Goal: Check status: Check status

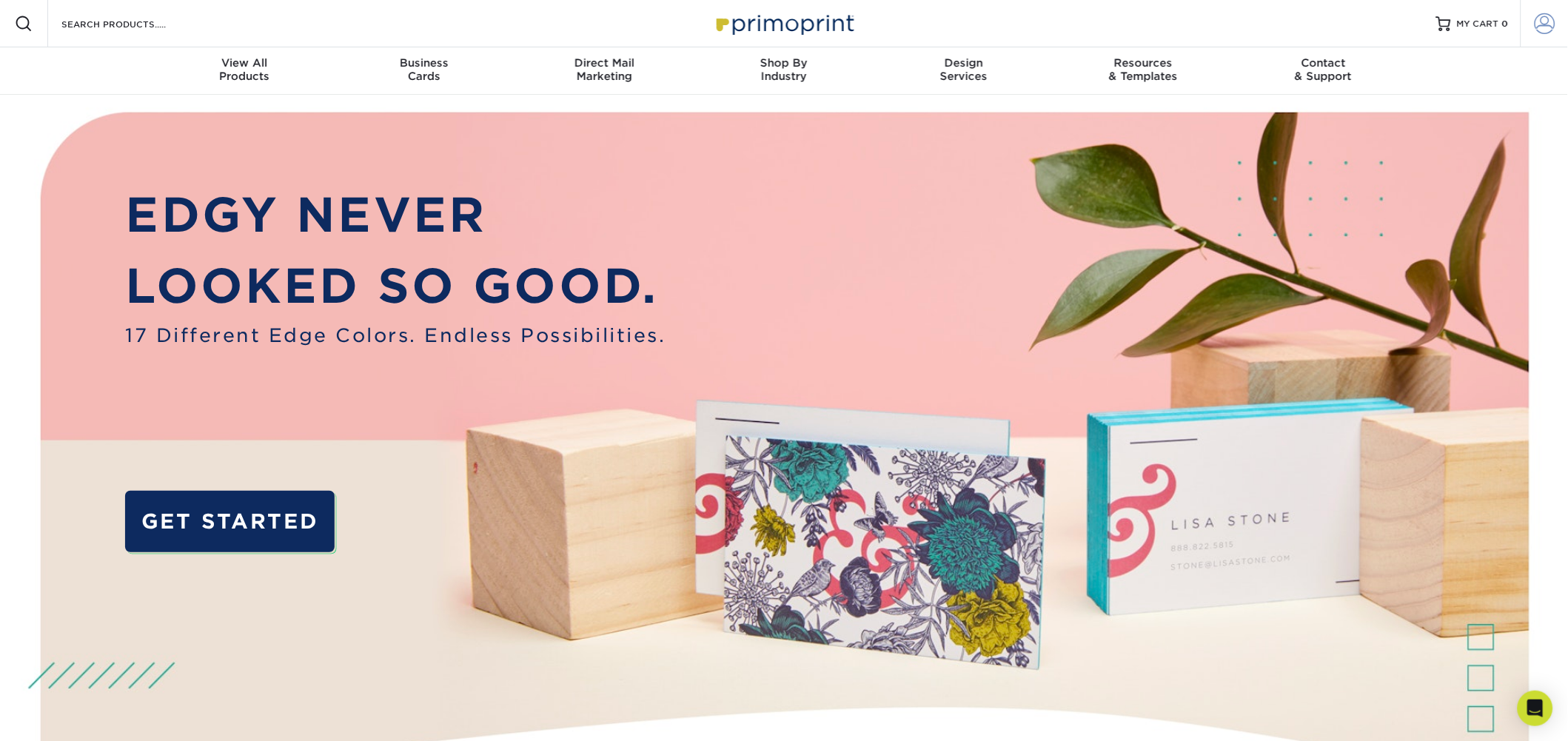
click at [1542, 22] on span at bounding box center [1545, 23] width 21 height 21
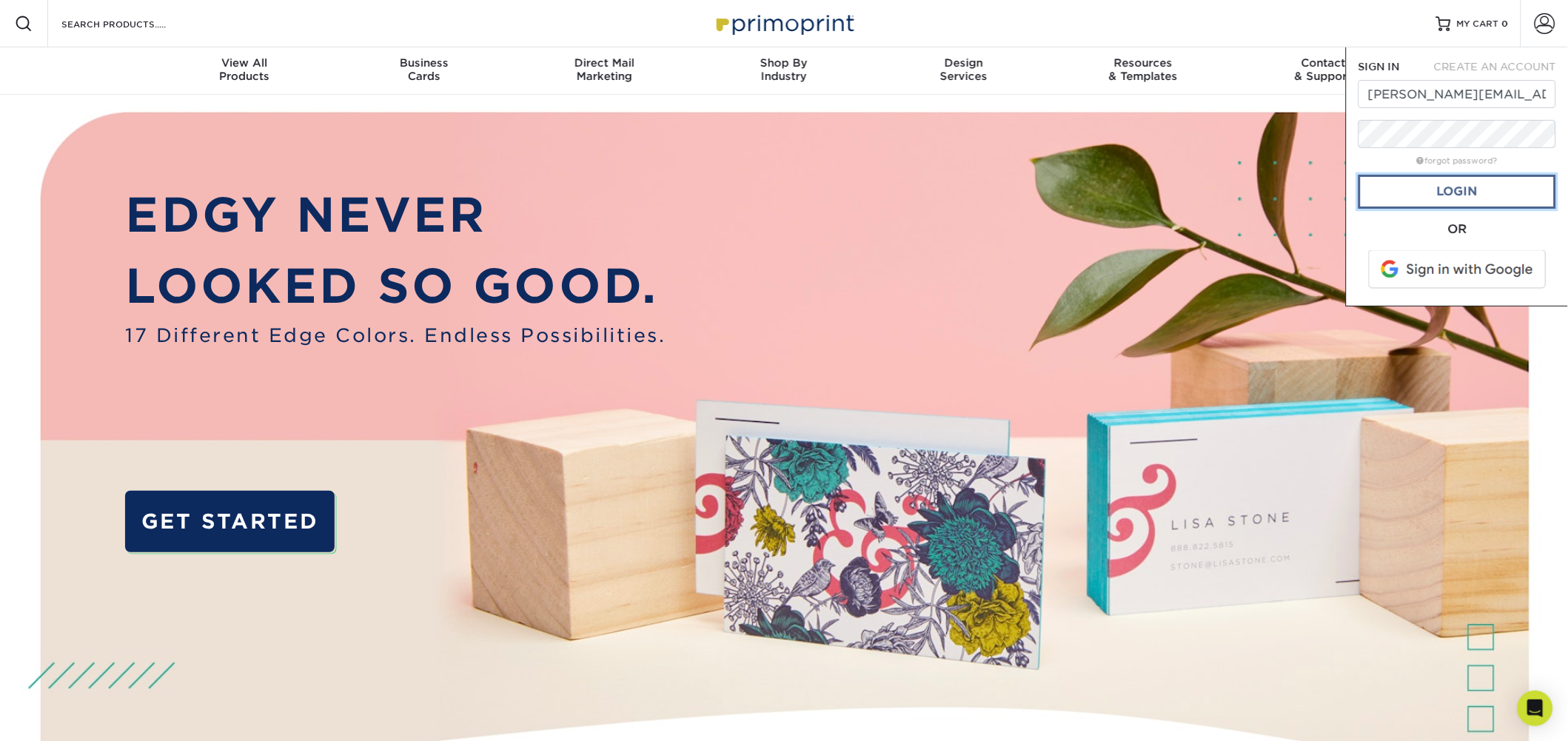
click at [1438, 195] on link "Login" at bounding box center [1457, 191] width 198 height 34
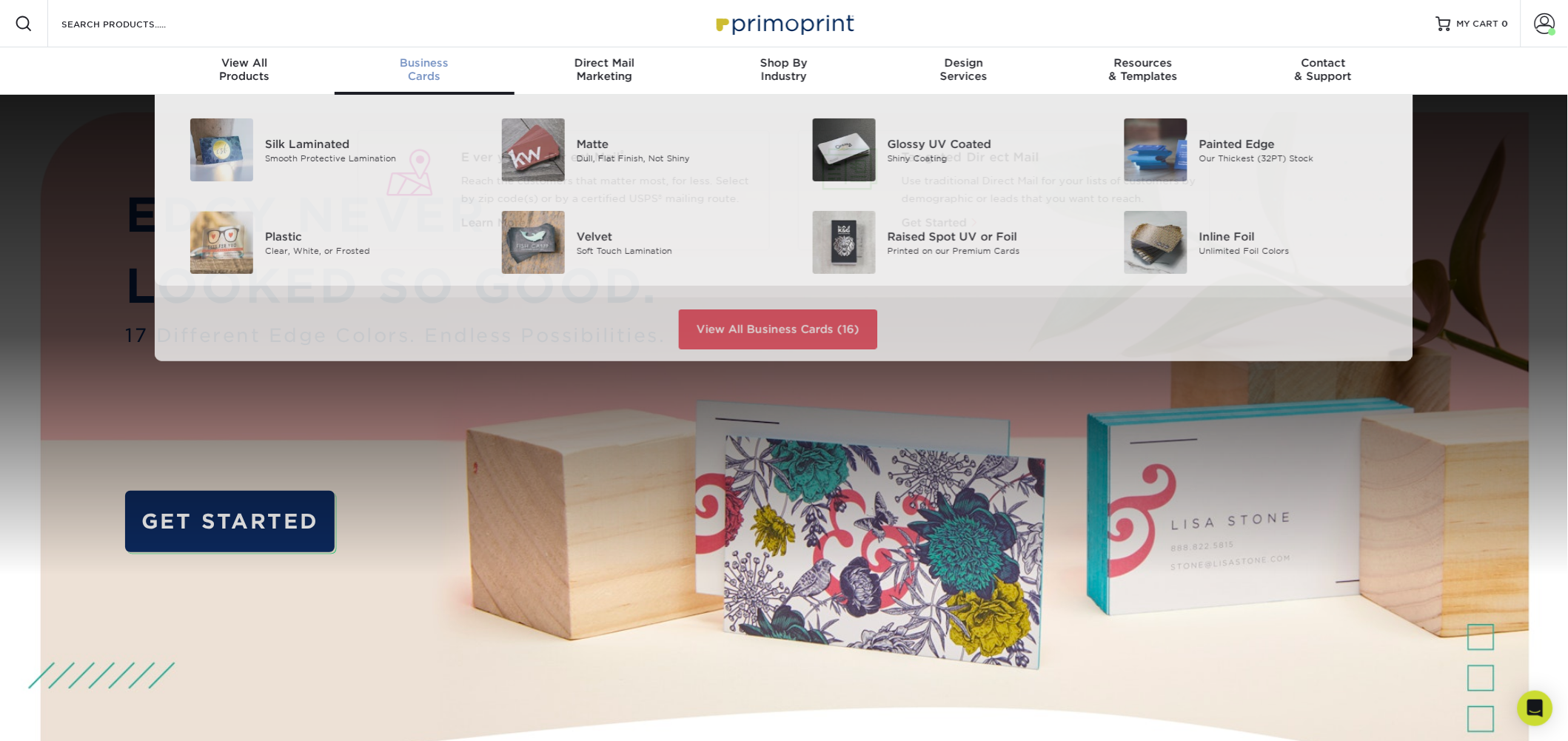
click at [414, 75] on div "Business Cards" at bounding box center [424, 70] width 180 height 27
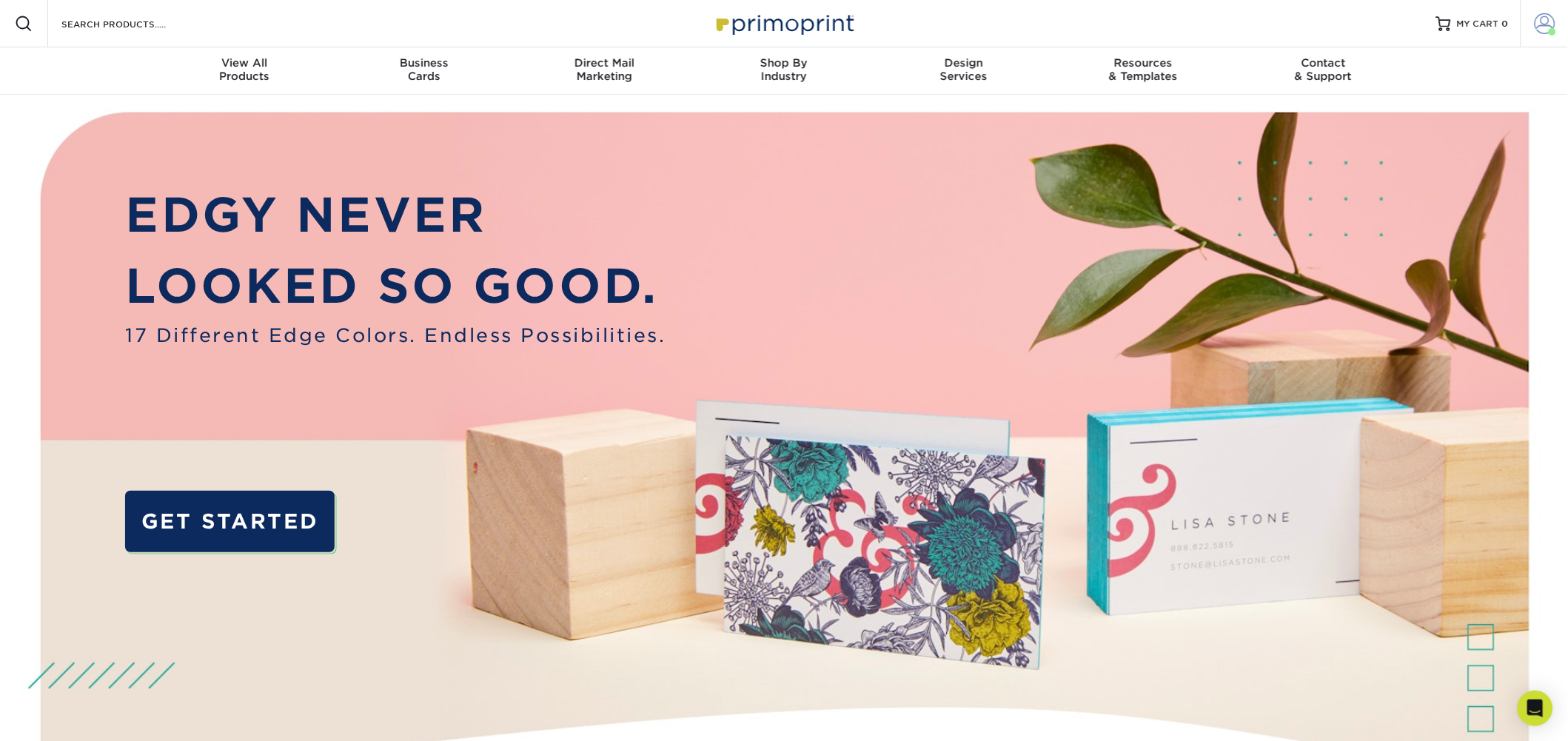
click at [1532, 25] on link "Account" at bounding box center [1544, 23] width 48 height 48
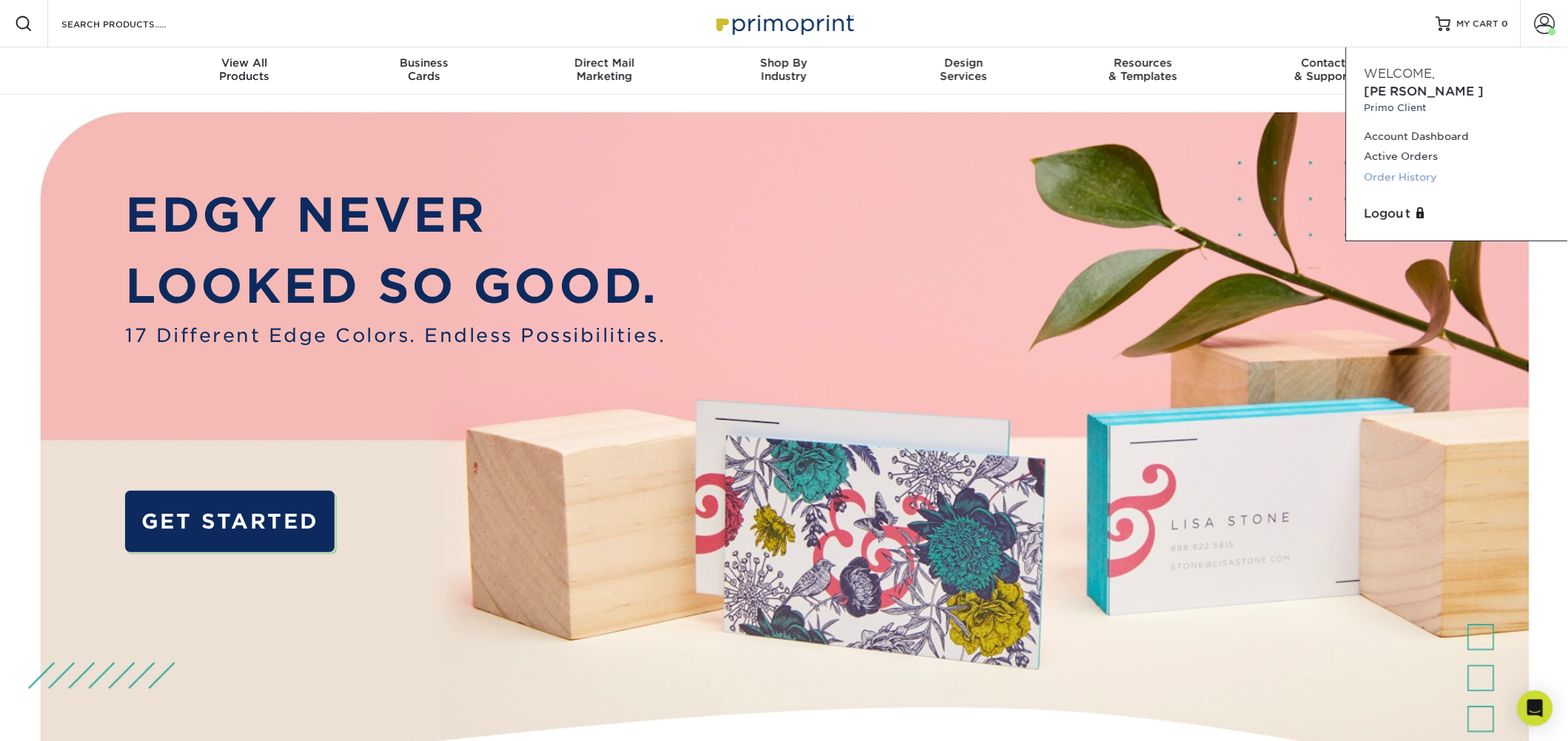
click at [1406, 168] on link "Order History" at bounding box center [1457, 178] width 186 height 20
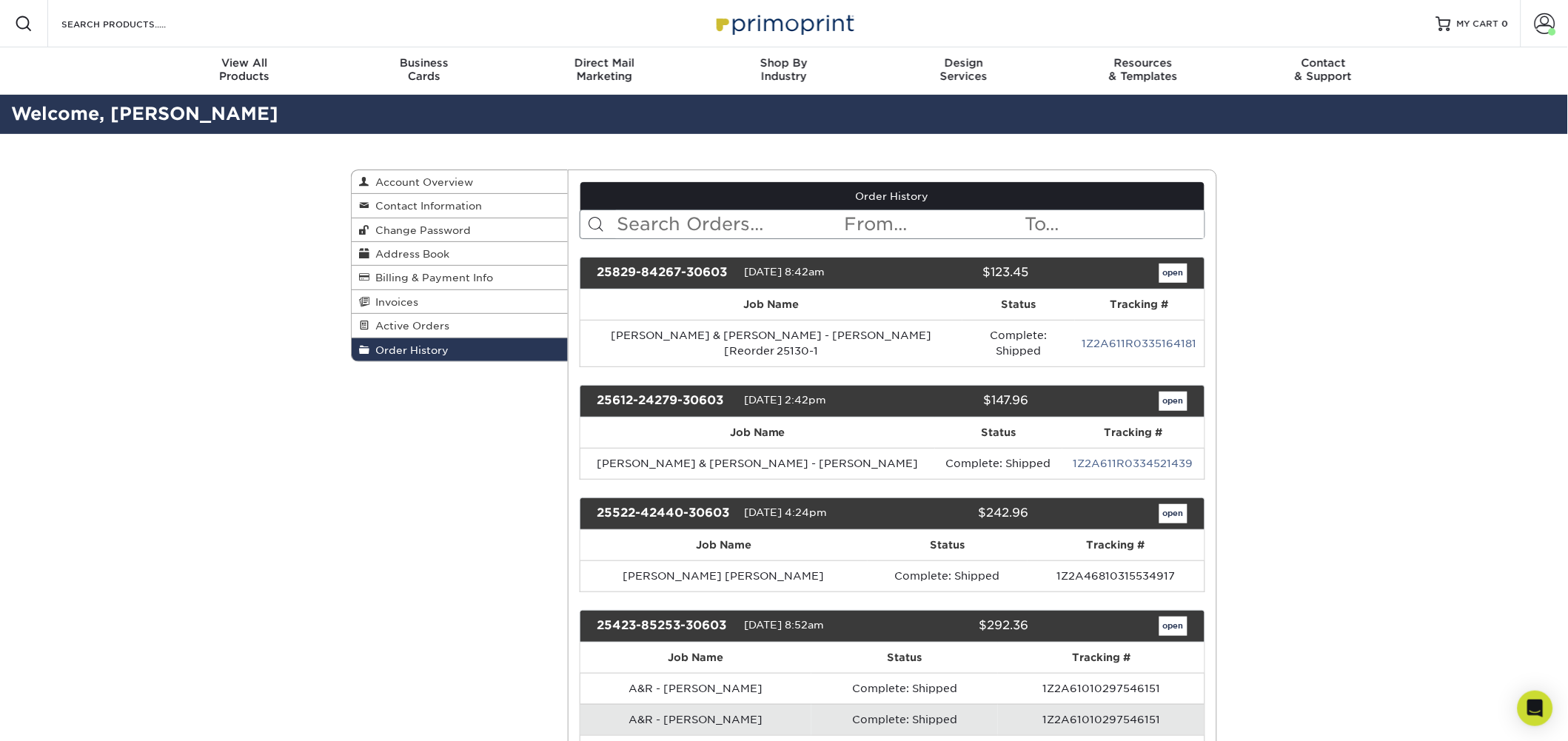
click at [696, 225] on input "text" at bounding box center [729, 225] width 227 height 28
type input "SADD"
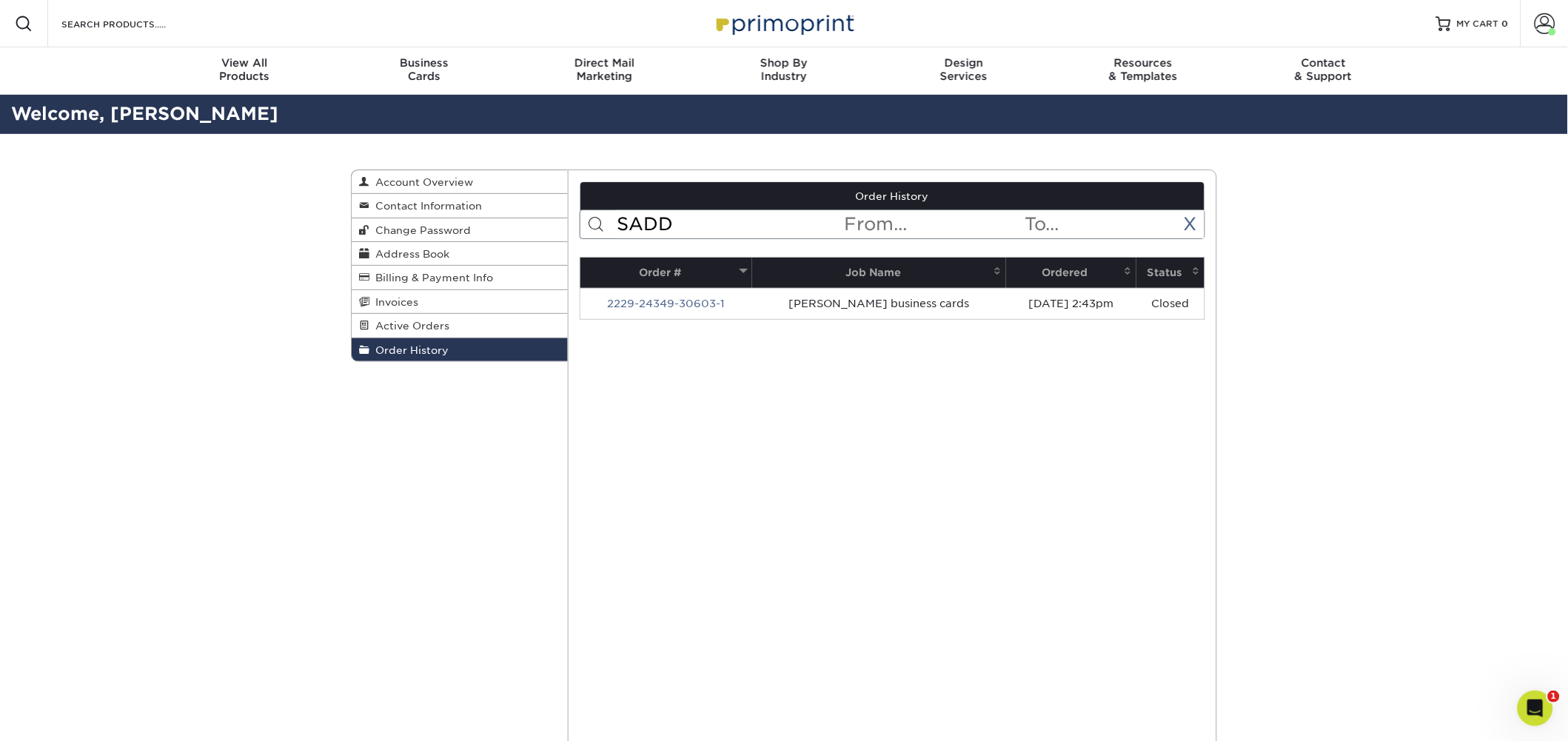
click at [693, 304] on link "2229-24349-30603-1" at bounding box center [666, 303] width 117 height 12
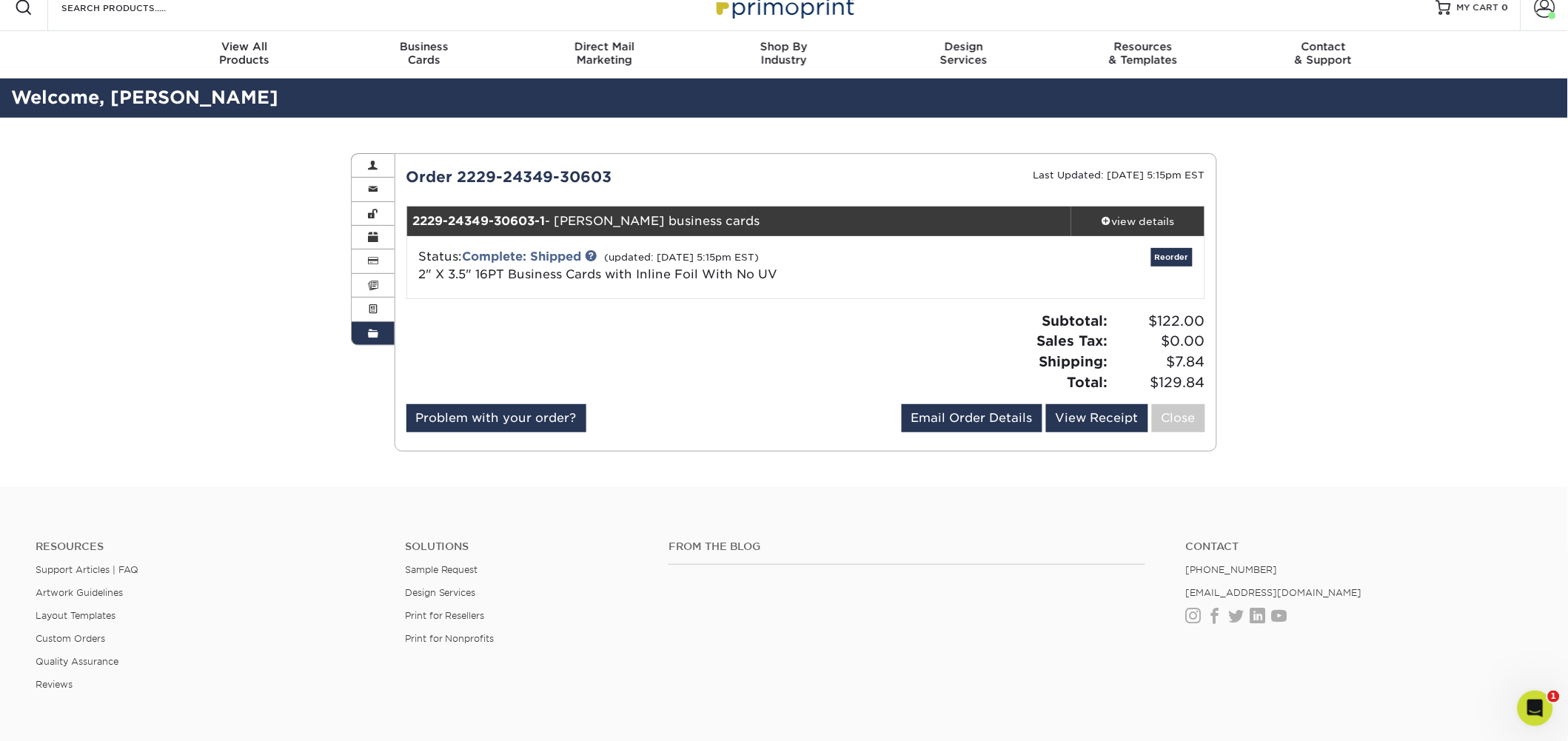
scroll to position [17, 0]
click at [1123, 224] on div "view details" at bounding box center [1138, 220] width 133 height 15
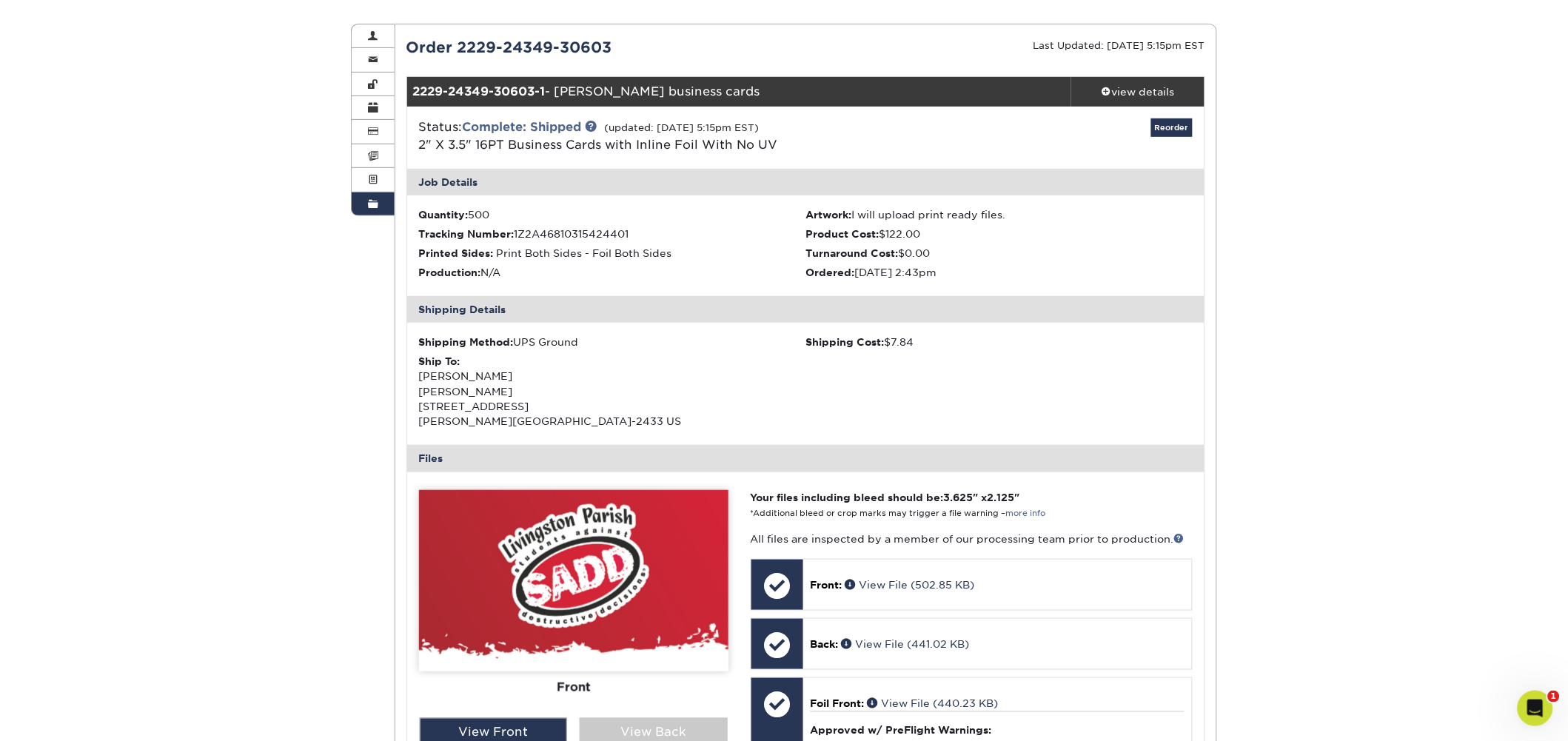
scroll to position [144, 0]
